Goal: Information Seeking & Learning: Learn about a topic

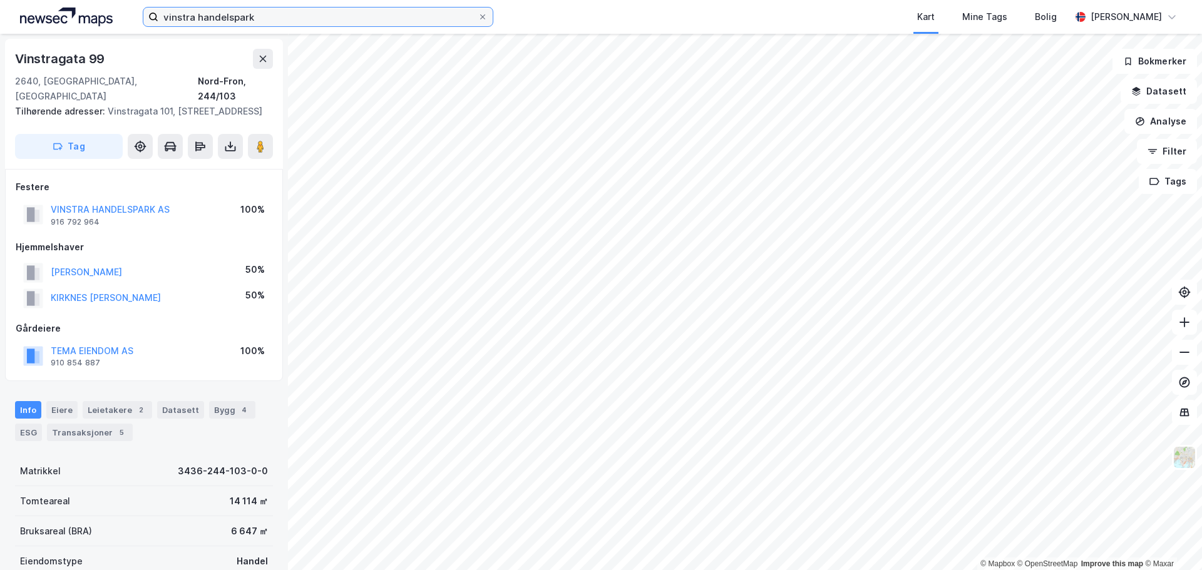
click at [185, 18] on input "vinstra handelspark" at bounding box center [317, 17] width 319 height 19
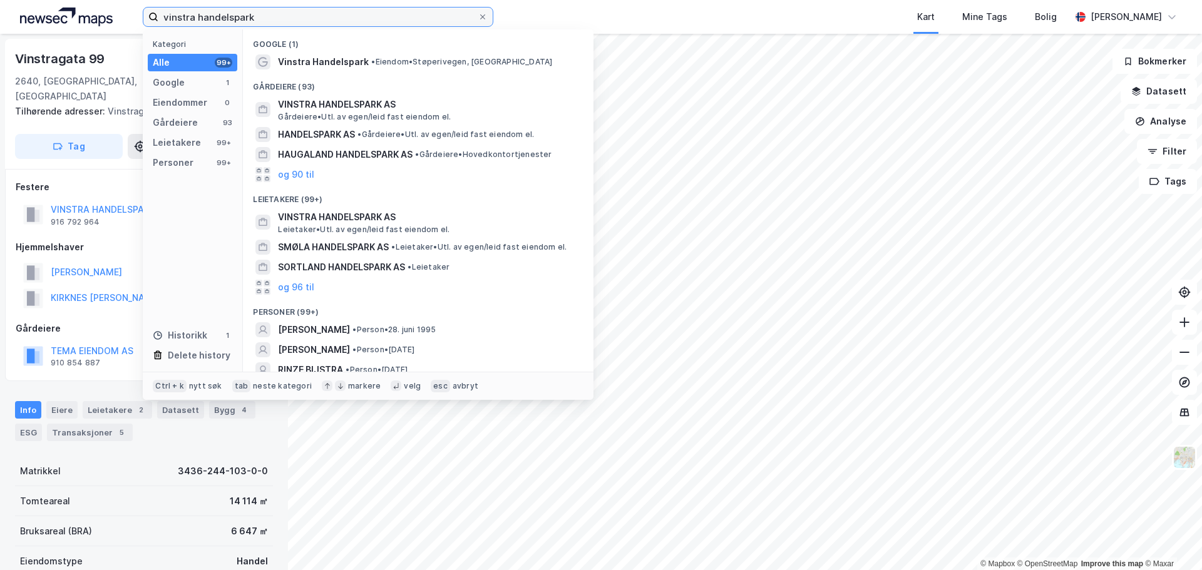
click at [185, 18] on input "vinstra handelspark" at bounding box center [317, 17] width 319 height 19
click at [675, 12] on div "Kart Mine Tags Bolig" at bounding box center [811, 17] width 517 height 34
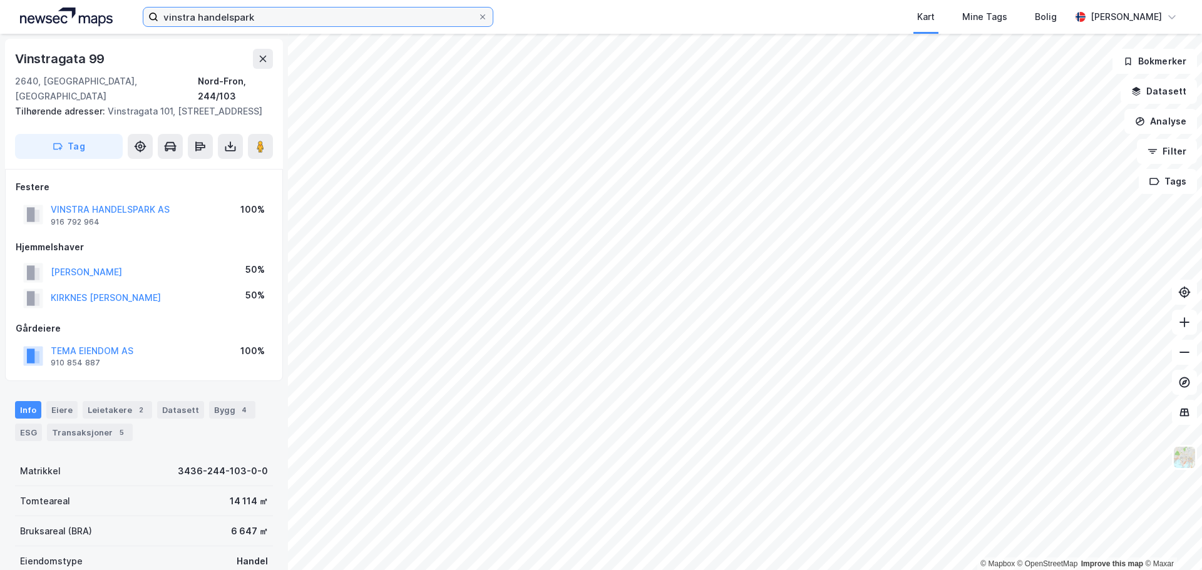
click at [386, 15] on input "vinstra handelspark" at bounding box center [317, 17] width 319 height 19
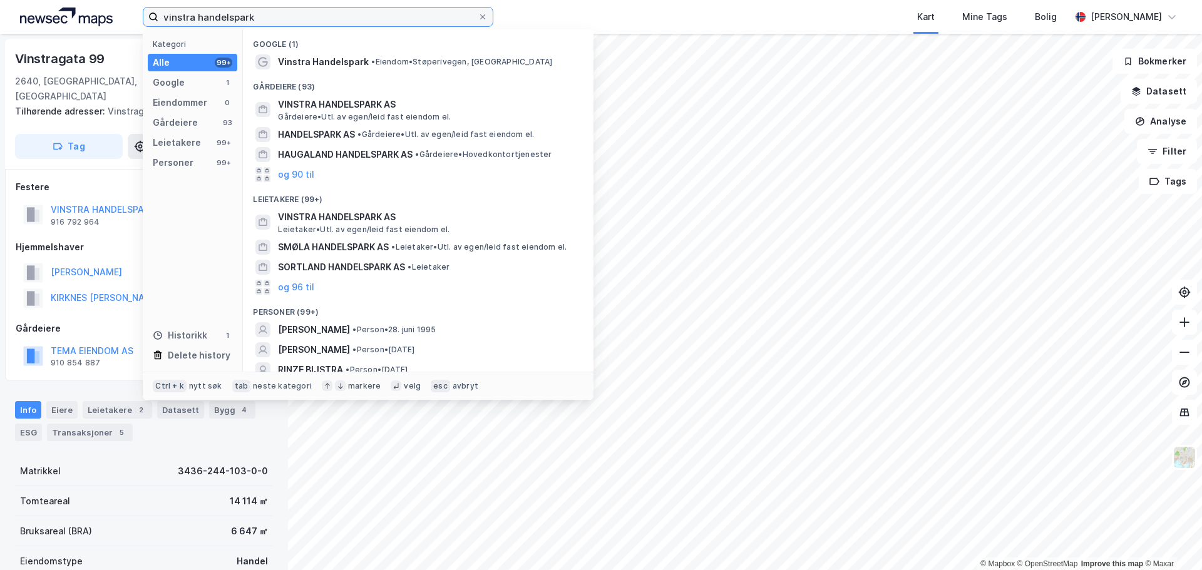
click at [386, 15] on input "vinstra handelspark" at bounding box center [317, 17] width 319 height 19
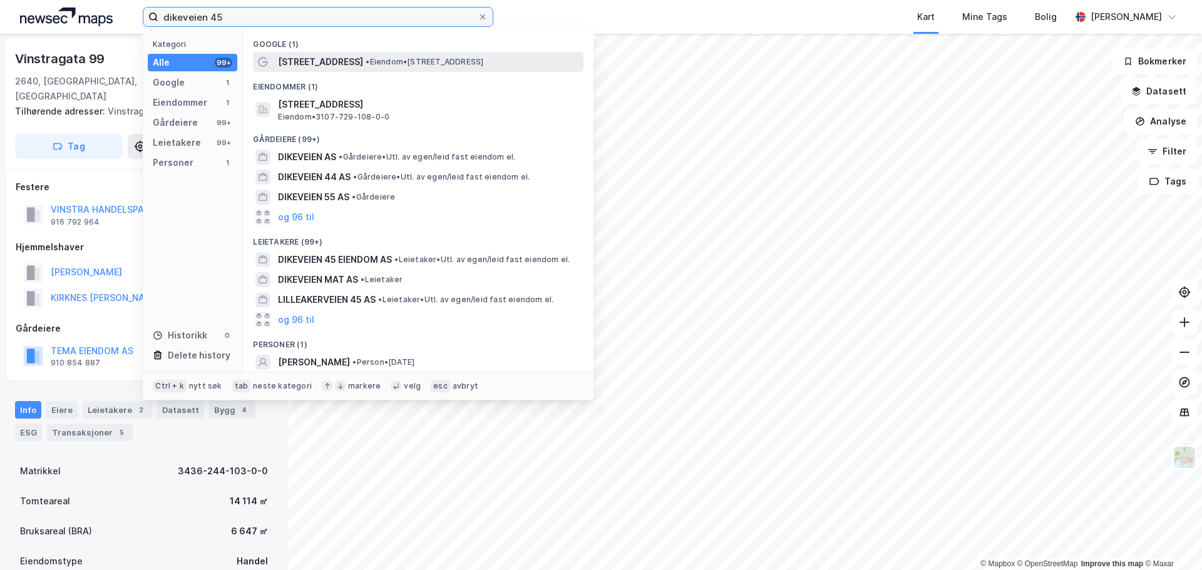
type input "dikeveien 45"
click at [366, 59] on span "•" at bounding box center [368, 61] width 4 height 9
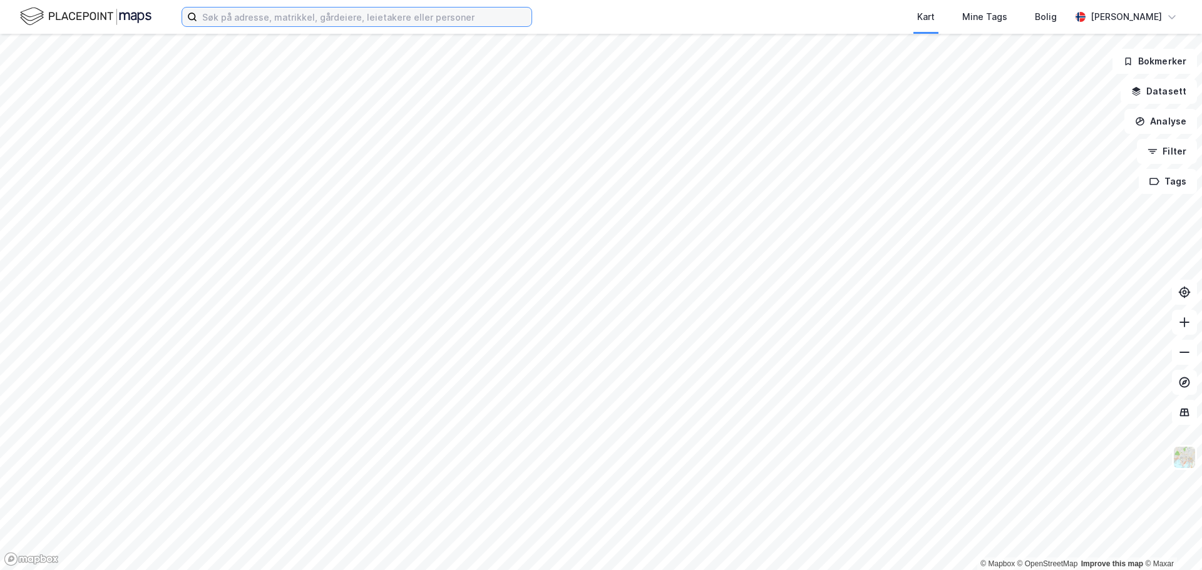
click at [246, 21] on input at bounding box center [364, 17] width 334 height 19
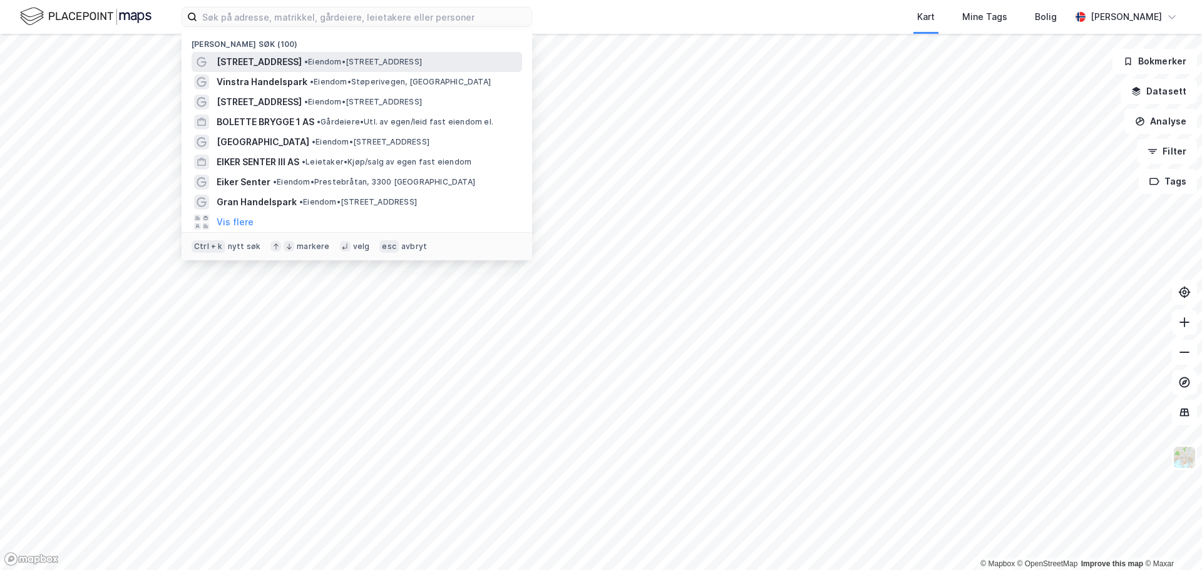
click at [304, 63] on span "•" at bounding box center [306, 61] width 4 height 9
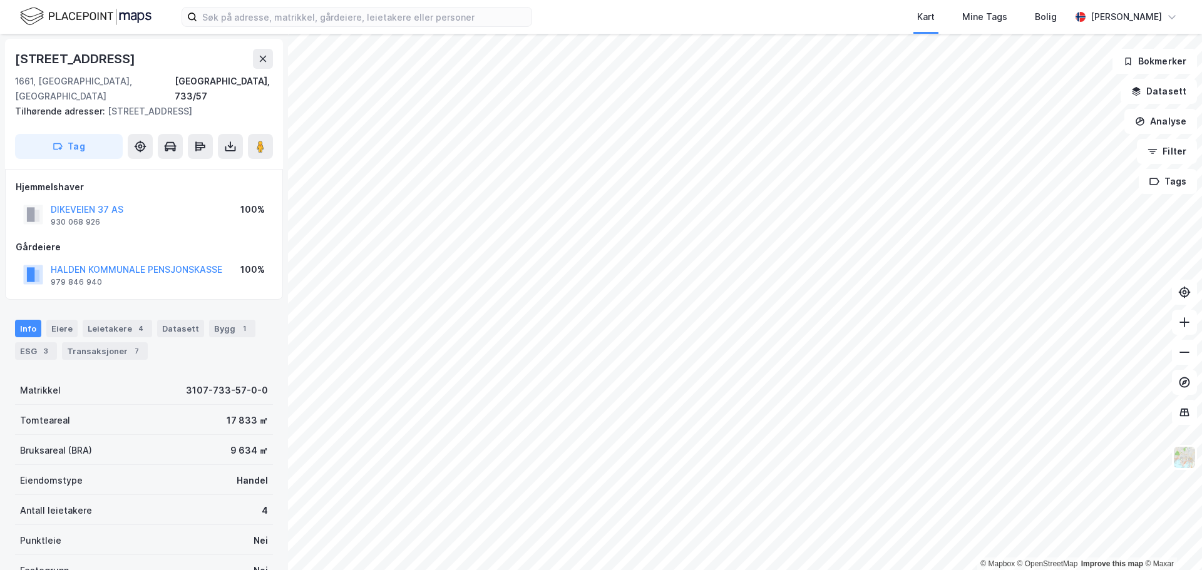
scroll to position [2, 0]
click at [88, 340] on div "Transaksjoner 7" at bounding box center [105, 349] width 86 height 18
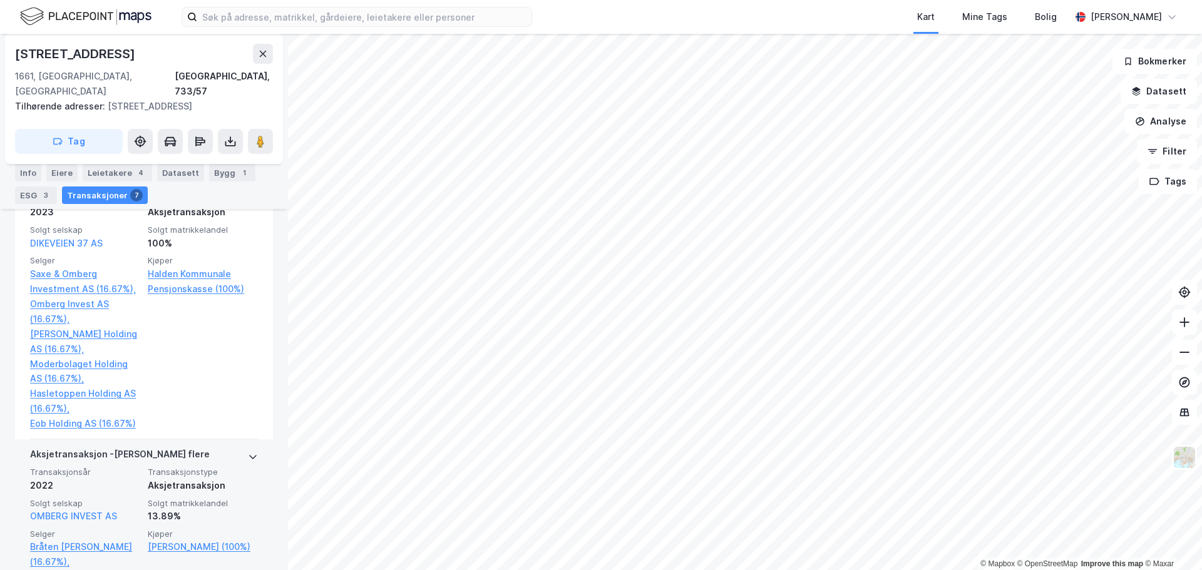
scroll to position [650, 0]
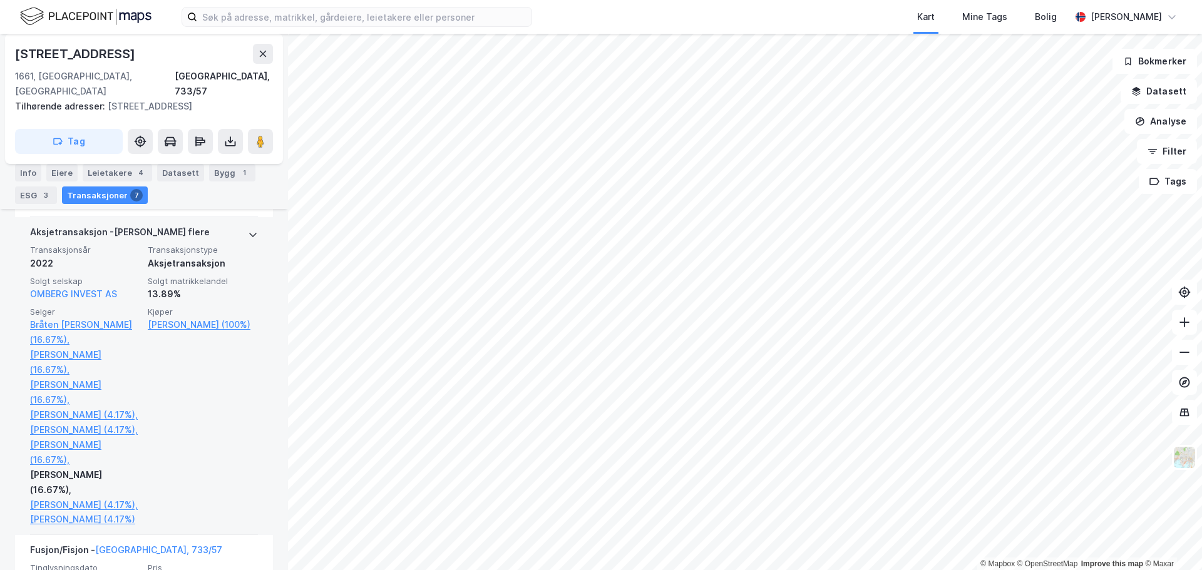
scroll to position [9, 0]
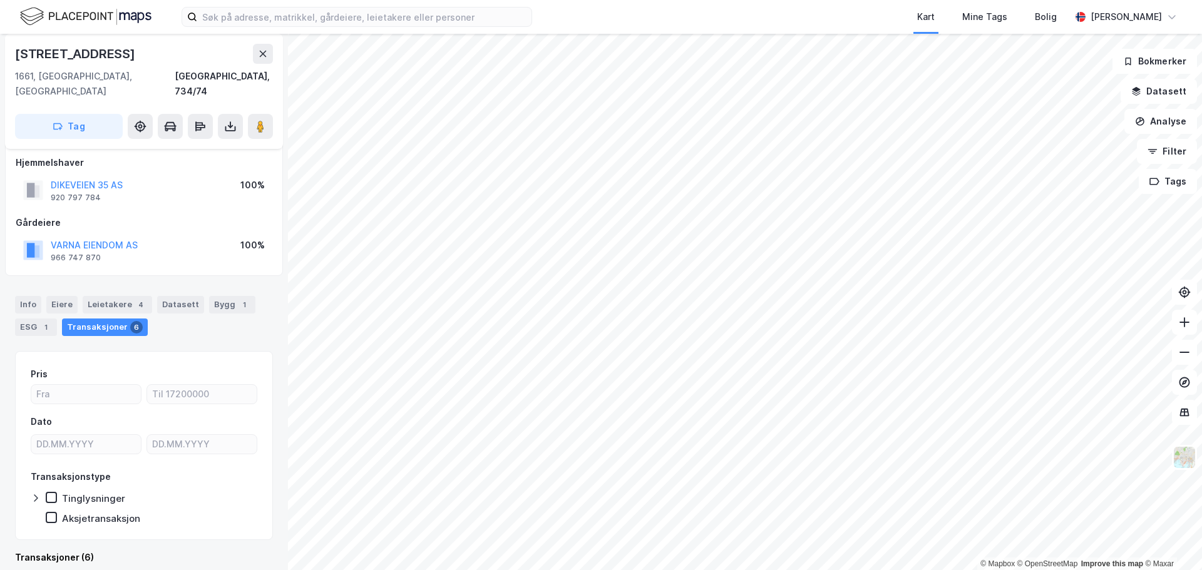
scroll to position [9, 0]
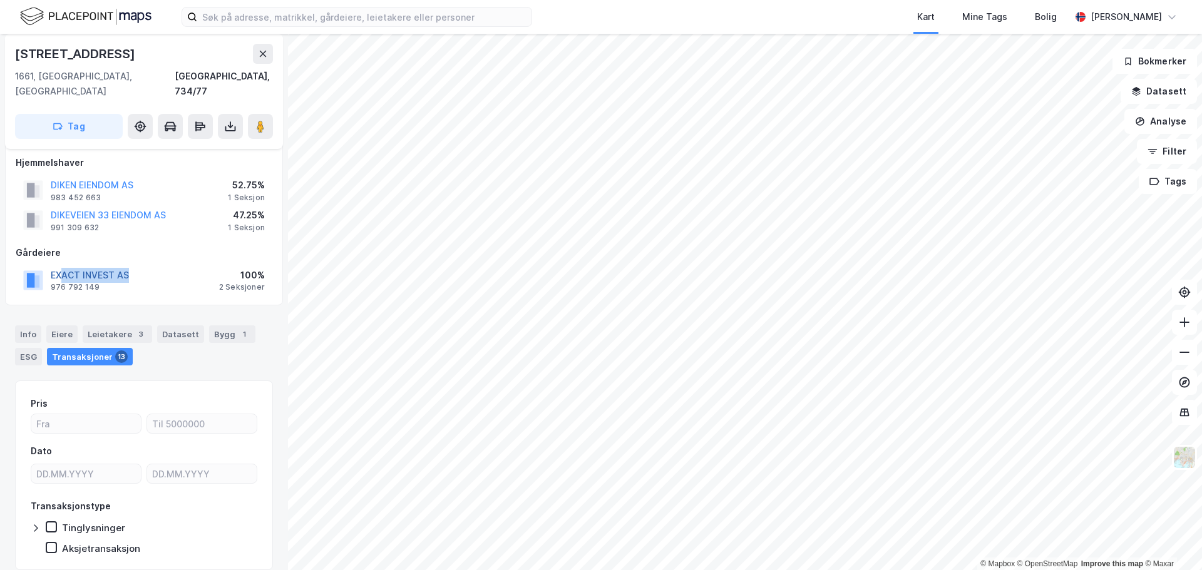
drag, startPoint x: 149, startPoint y: 265, endPoint x: 59, endPoint y: 265, distance: 89.5
click at [59, 265] on div "EXACT INVEST AS 976 792 149 100% 2 Seksjoner" at bounding box center [144, 280] width 257 height 30
click at [146, 265] on div "EXACT INVEST AS 976 792 149 100% 2 Seksjoner" at bounding box center [144, 280] width 257 height 30
drag, startPoint x: 147, startPoint y: 259, endPoint x: 52, endPoint y: 263, distance: 95.2
click at [52, 265] on div "EXACT INVEST AS 976 792 149 100% 2 Seksjoner" at bounding box center [144, 280] width 257 height 30
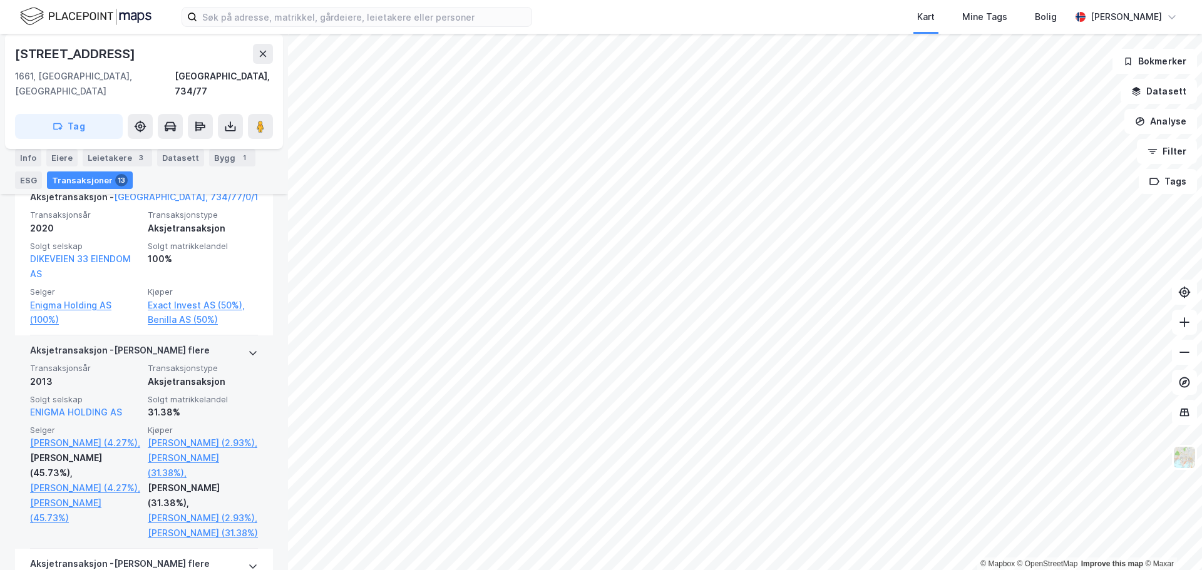
scroll to position [853, 0]
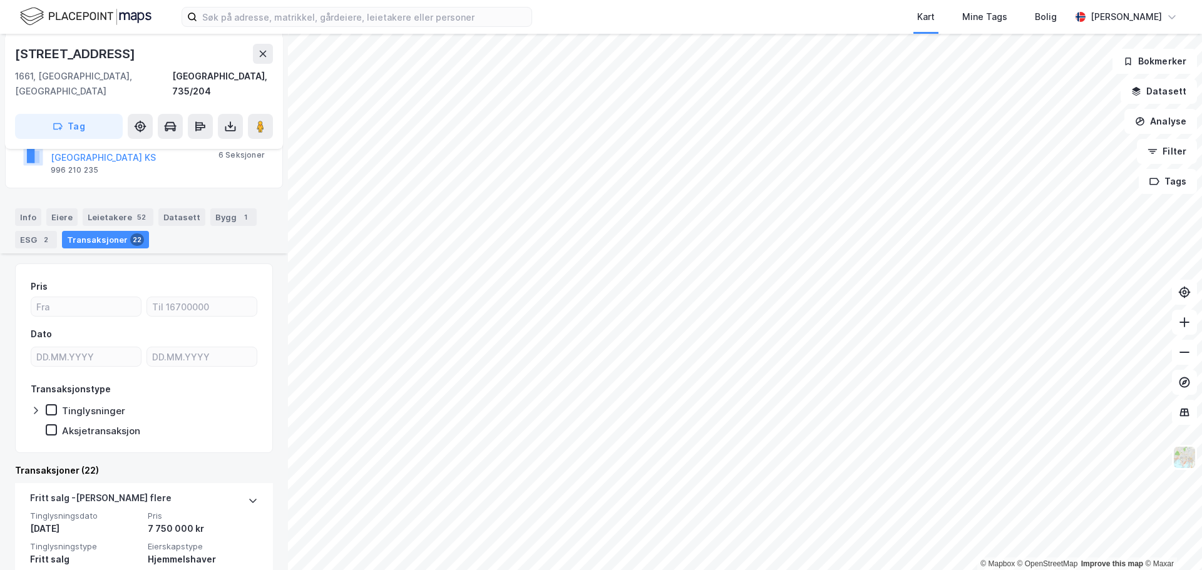
scroll to position [260, 0]
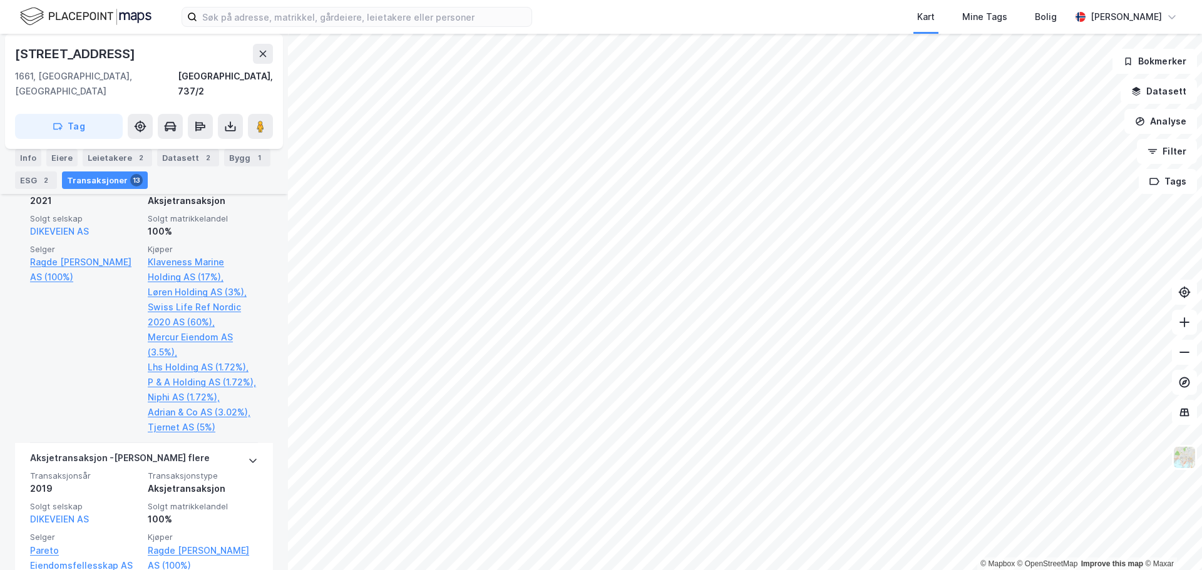
scroll to position [1189, 0]
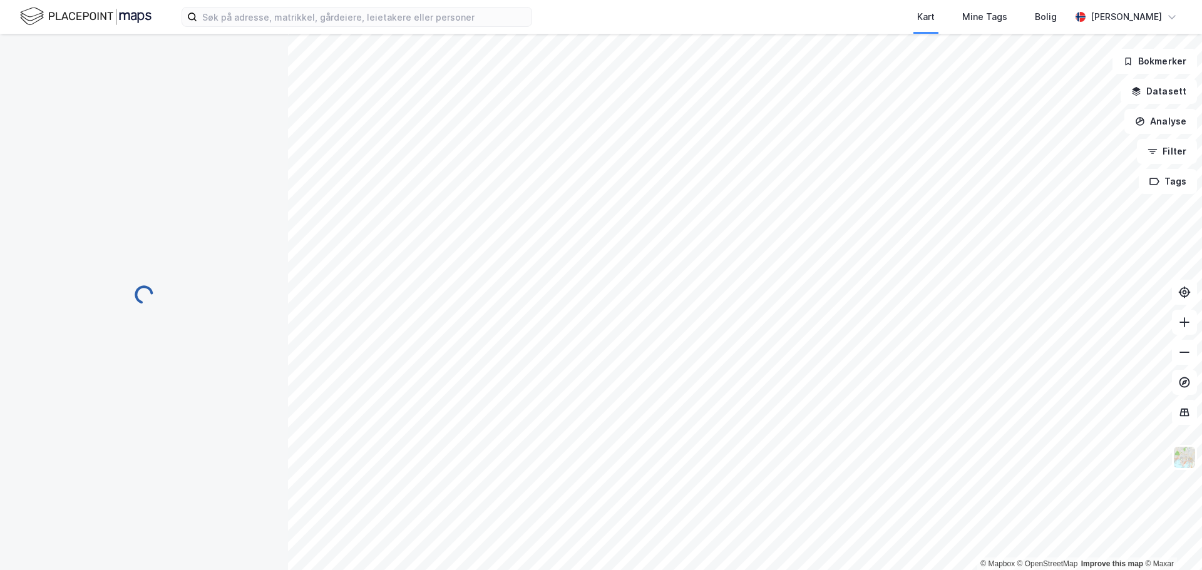
scroll to position [9, 0]
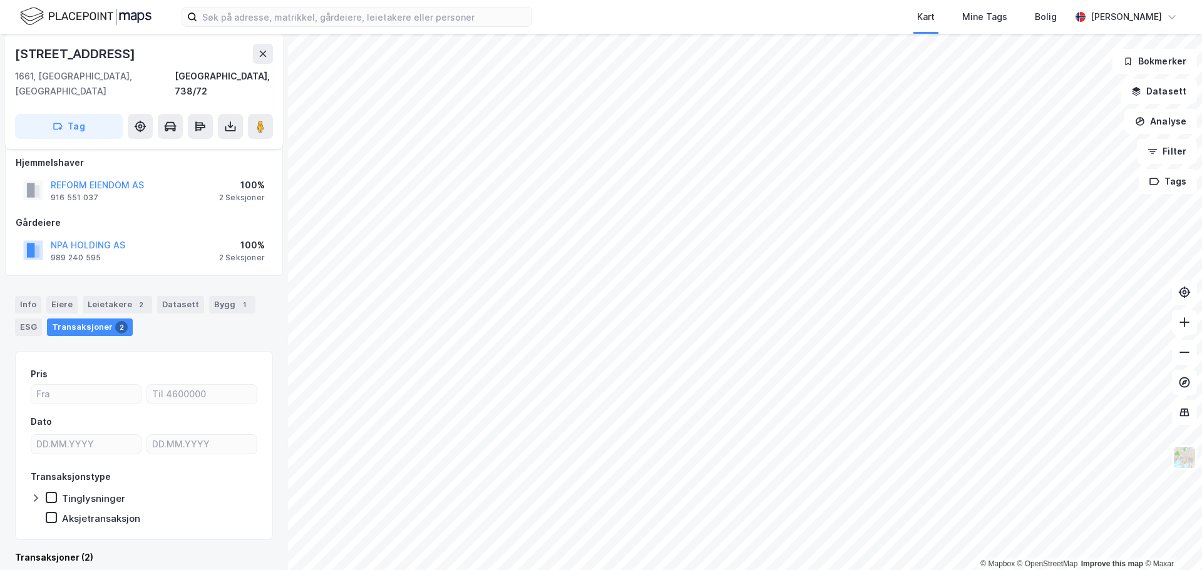
scroll to position [9, 0]
drag, startPoint x: 145, startPoint y: 227, endPoint x: 45, endPoint y: 235, distance: 99.8
click at [45, 235] on div "NPA HOLDING AS 989 240 595 100% 2 Seksjoner" at bounding box center [144, 250] width 257 height 30
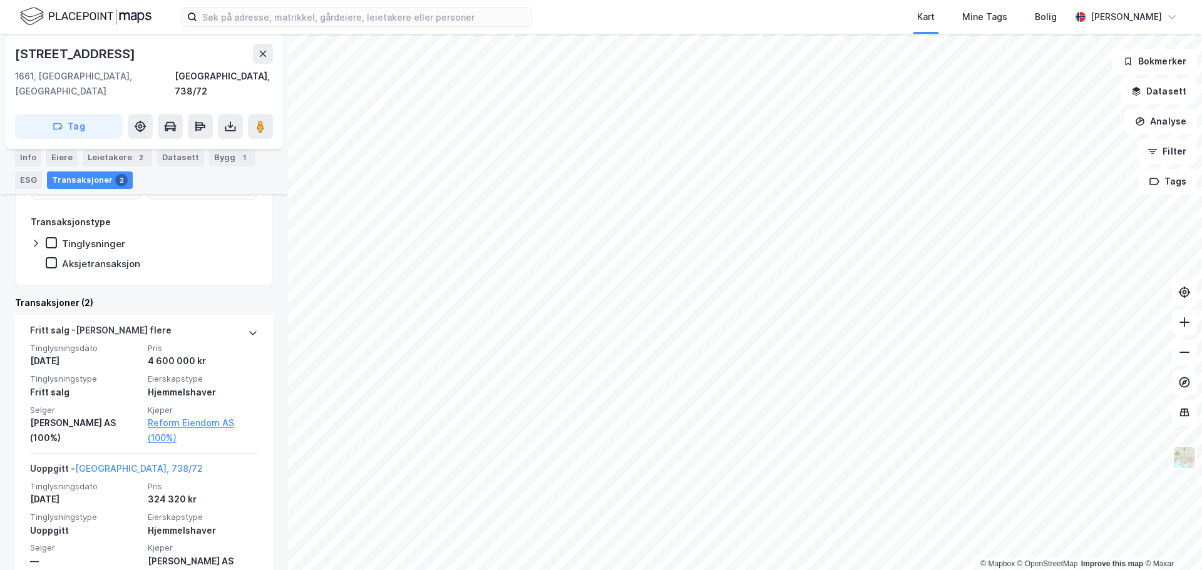
scroll to position [270, 0]
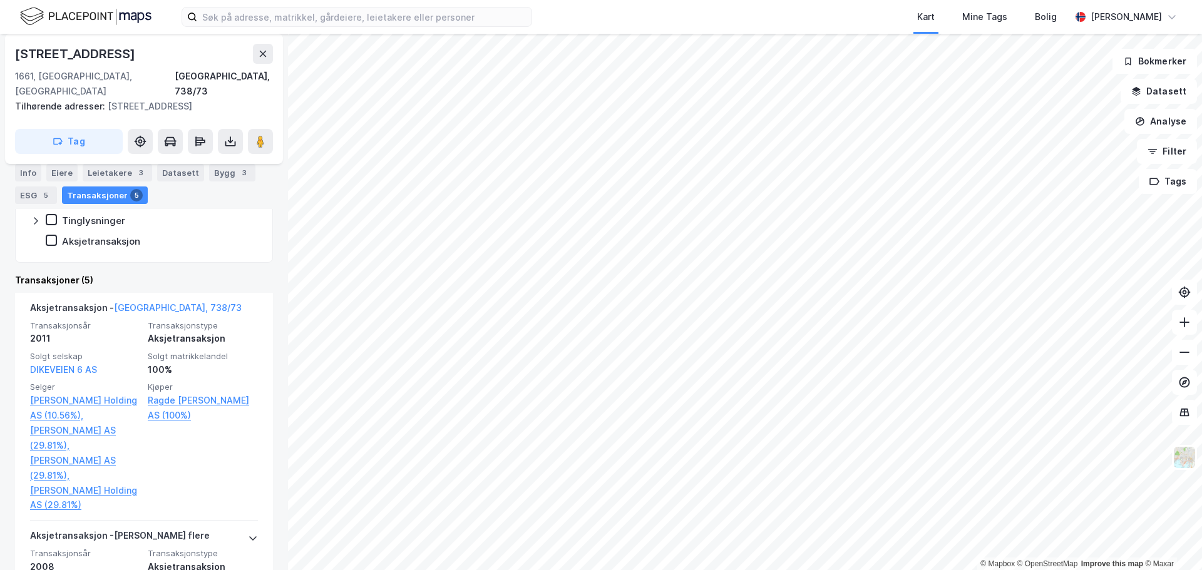
scroll to position [337, 0]
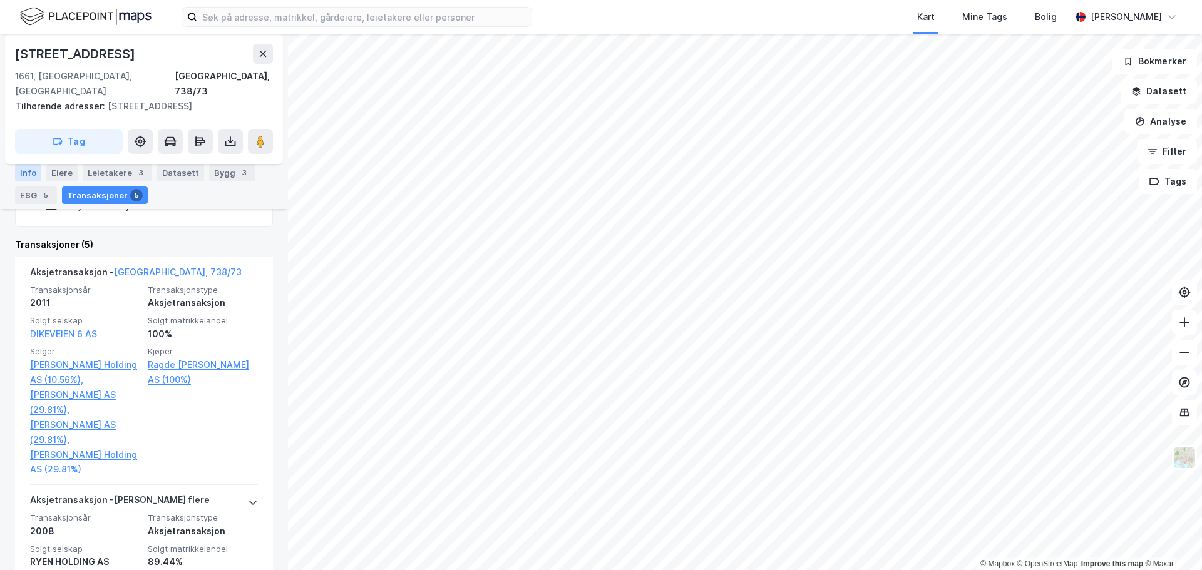
click at [33, 173] on div "Info" at bounding box center [28, 173] width 26 height 18
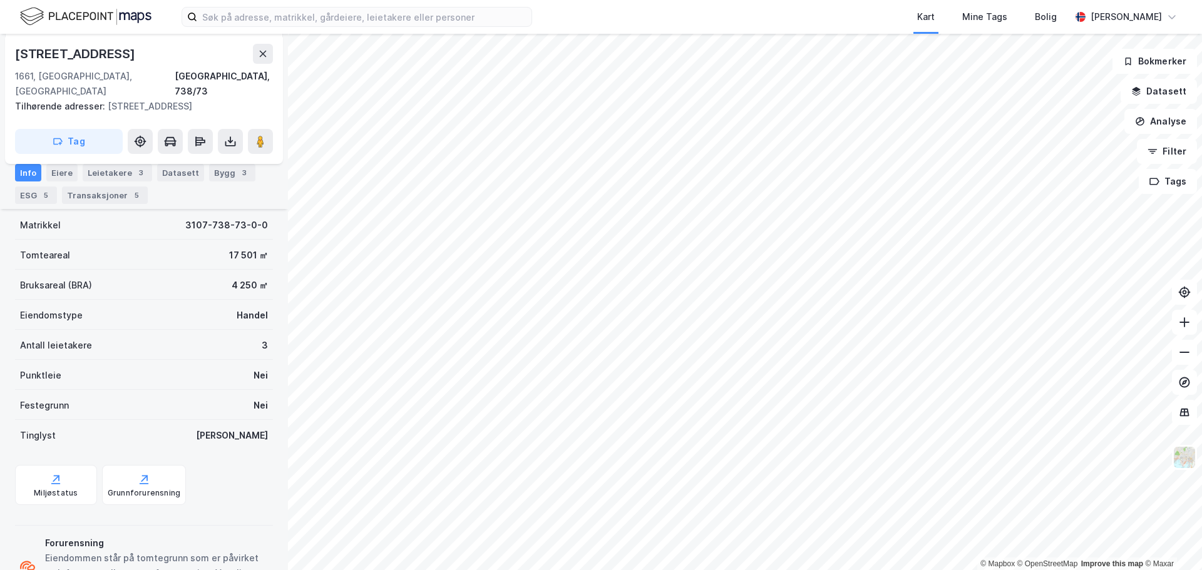
scroll to position [144, 0]
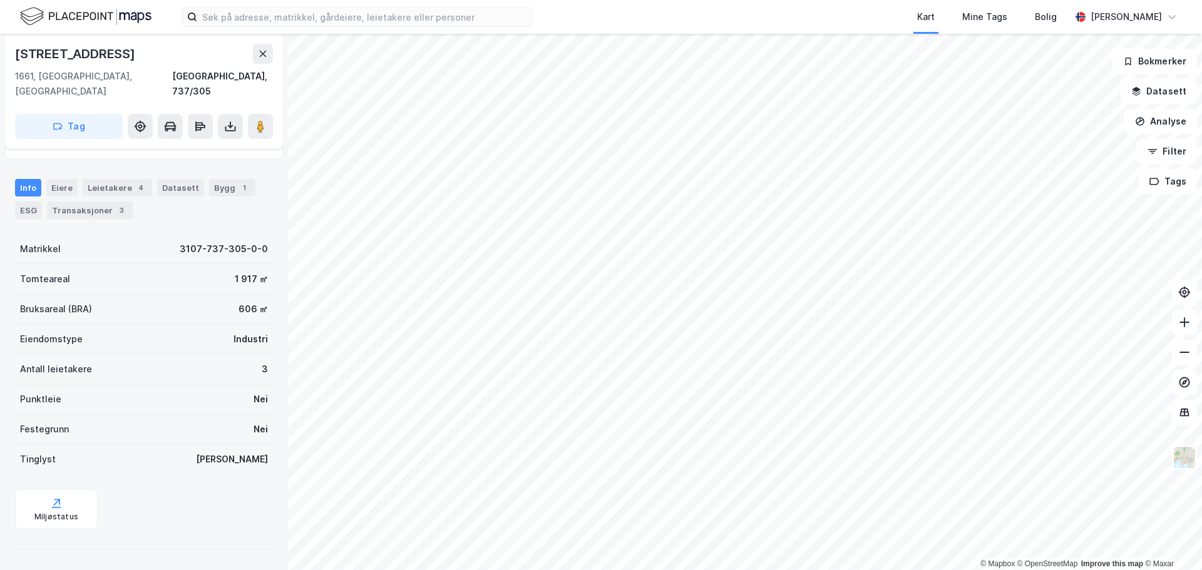
scroll to position [47, 0]
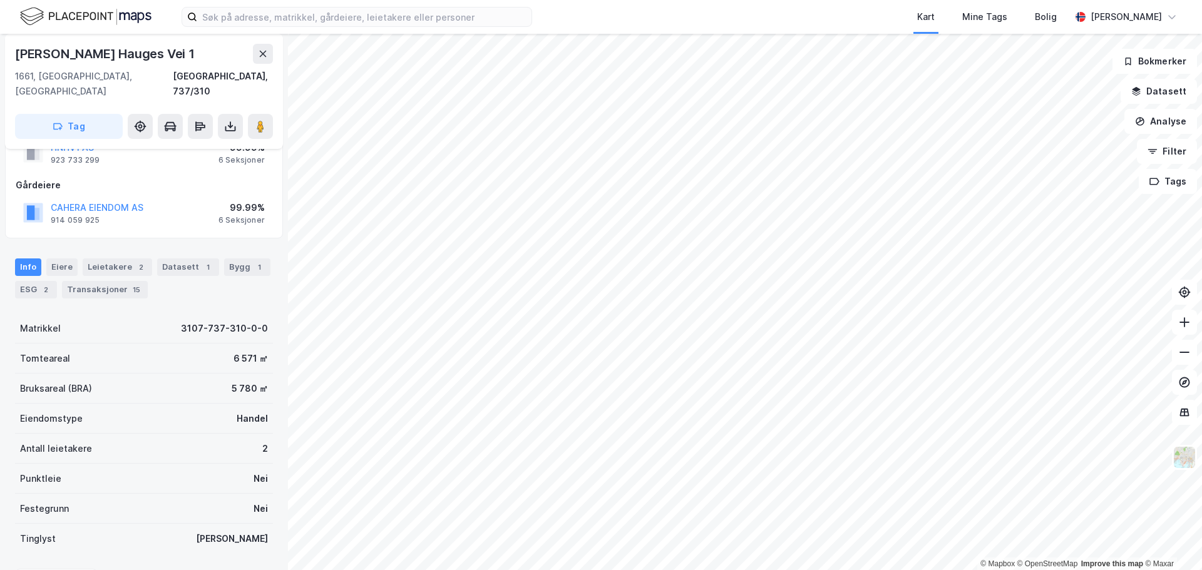
scroll to position [47, 0]
drag, startPoint x: 158, startPoint y: 193, endPoint x: 48, endPoint y: 193, distance: 110.2
click at [48, 198] on div "CAHERA EIENDOM AS 914 059 925 99.99% 6 Seksjoner" at bounding box center [144, 213] width 257 height 30
click at [712, 570] on html "Kart Mine Tags Bolig Morten Slette © Mapbox © OpenStreetMap Improve this map © …" at bounding box center [601, 285] width 1202 height 570
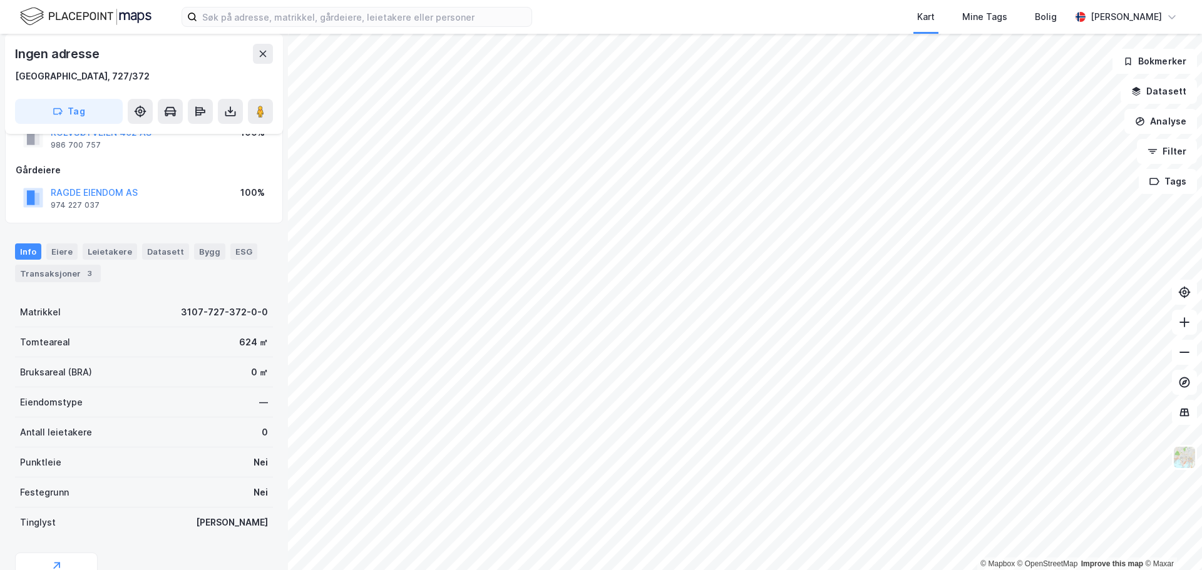
scroll to position [47, 0]
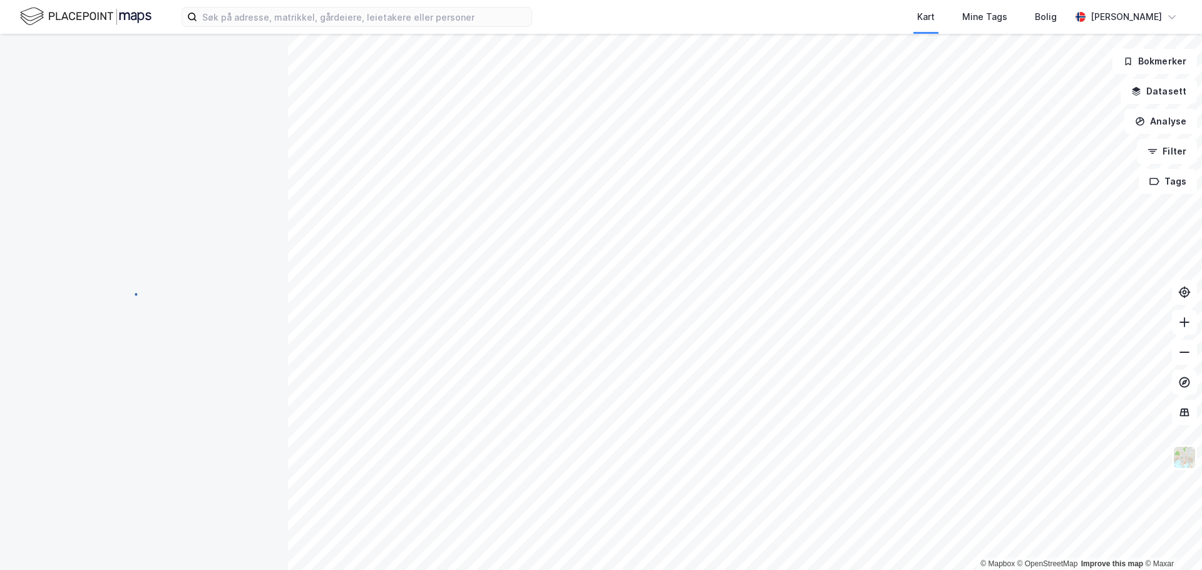
scroll to position [47, 0]
